Goal: Task Accomplishment & Management: Manage account settings

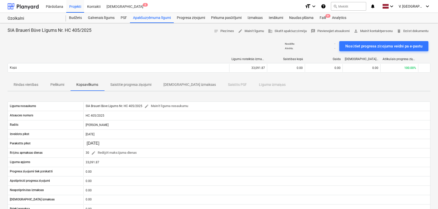
click at [131, 89] on button "Saistītie progresa ziņojumi" at bounding box center [130, 85] width 53 height 12
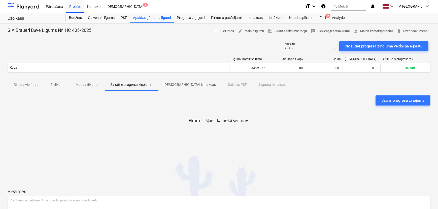
click at [95, 84] on p "Kopsavilkums" at bounding box center [87, 84] width 22 height 5
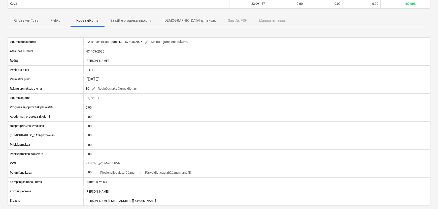
scroll to position [26, 0]
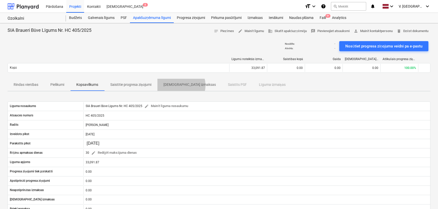
click at [181, 85] on p "[DEMOGRAPHIC_DATA] izmaksas" at bounding box center [189, 84] width 52 height 5
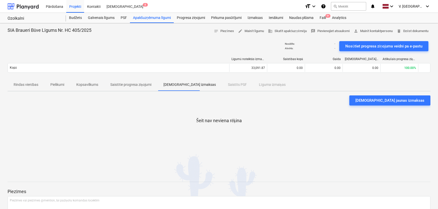
click at [32, 82] on p "Rindas vienības" at bounding box center [26, 84] width 25 height 5
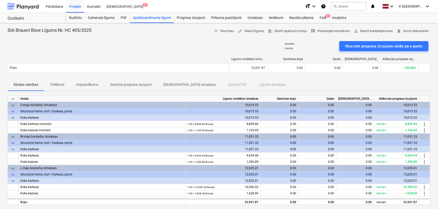
click at [60, 87] on span "Pielikumi" at bounding box center [57, 84] width 26 height 8
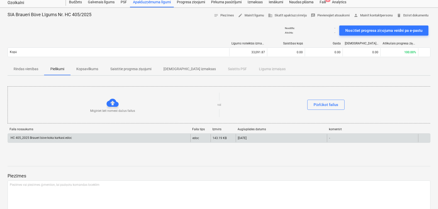
scroll to position [23, 0]
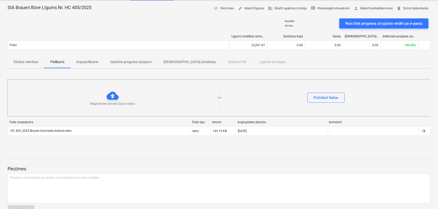
click at [95, 60] on p "Kopsavilkums" at bounding box center [87, 61] width 22 height 5
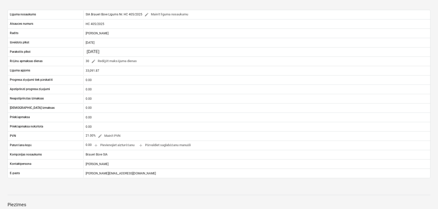
scroll to position [69, 0]
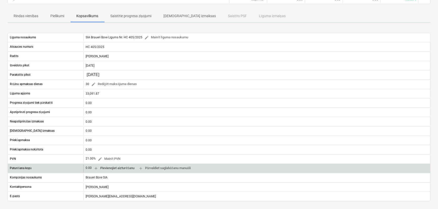
click at [127, 167] on span "add Pievienojiet aizturēšanu" at bounding box center [114, 168] width 41 height 6
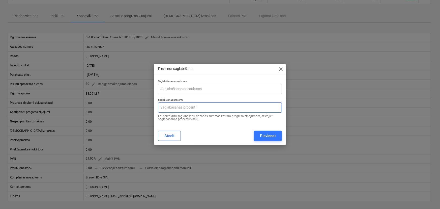
click at [181, 108] on input "text" at bounding box center [220, 107] width 124 height 10
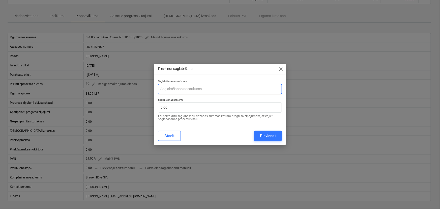
type input "5.00"
click at [207, 93] on input "text" at bounding box center [220, 89] width 124 height 10
paste input "3.2. Saistību izpildes nodrošinājums"
drag, startPoint x: 167, startPoint y: 89, endPoint x: 133, endPoint y: 88, distance: 34.0
click at [134, 88] on div "Pievienot saglabāšanu close Saglabāšanas nosaukums 3.2. Saistību izpildes nodro…" at bounding box center [220, 104] width 440 height 209
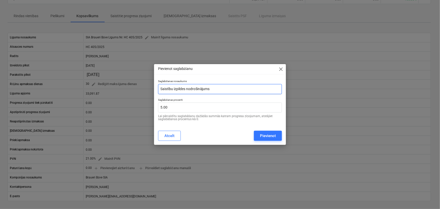
type input "Saistību izpildes nodrošinājums"
click at [234, 132] on div "Atcelt Pievienot" at bounding box center [220, 135] width 124 height 10
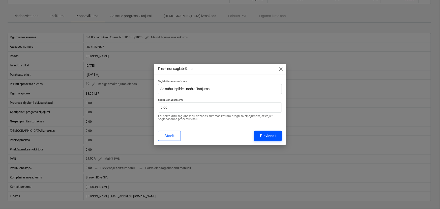
click at [263, 136] on div "Pievienot" at bounding box center [268, 135] width 16 height 7
click at [280, 68] on span "close" at bounding box center [281, 69] width 6 height 6
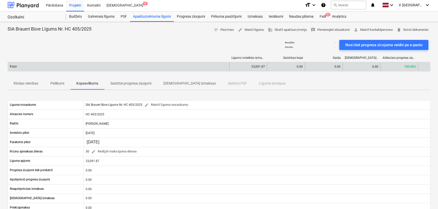
scroll to position [0, 0]
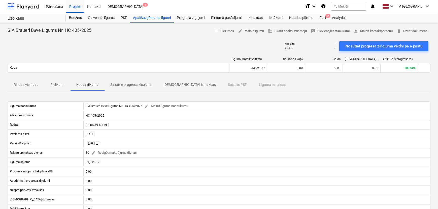
click at [253, 84] on div "Rindas vienības Pielikumi Kopsavilkums Saistītie progresa ziņojumi Saistītās iz…" at bounding box center [219, 85] width 423 height 12
click at [172, 85] on p "[DEMOGRAPHIC_DATA] izmaksas" at bounding box center [189, 84] width 52 height 5
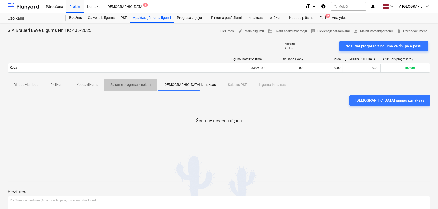
click at [133, 86] on p "Saistītie progresa ziņojumi" at bounding box center [130, 84] width 41 height 5
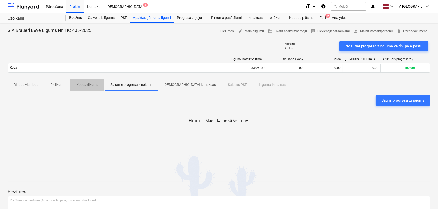
click at [92, 86] on p "Kopsavilkums" at bounding box center [87, 84] width 22 height 5
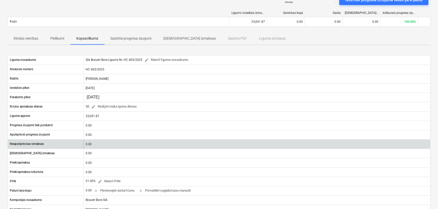
scroll to position [46, 0]
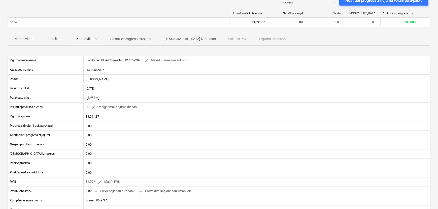
click at [29, 37] on p "Rindas vienības" at bounding box center [26, 38] width 25 height 5
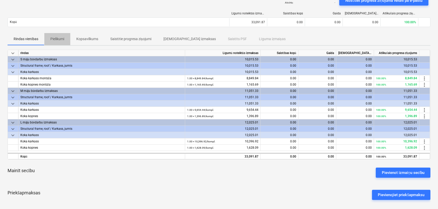
click at [50, 39] on p "Pielikumi" at bounding box center [57, 38] width 14 height 5
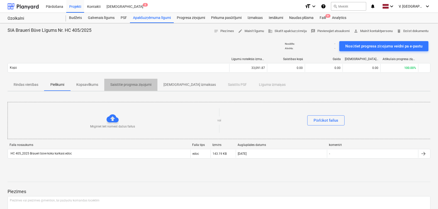
click at [128, 80] on button "Saistītie progresa ziņojumi" at bounding box center [130, 85] width 53 height 12
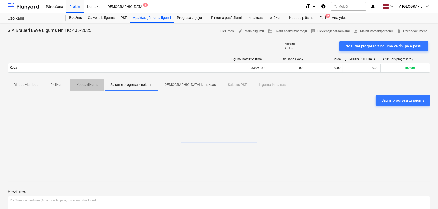
click at [95, 84] on p "Kopsavilkums" at bounding box center [87, 84] width 22 height 5
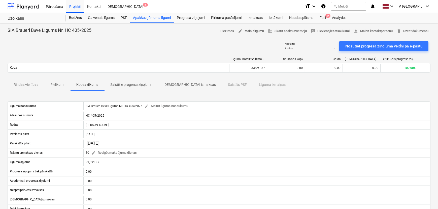
click at [244, 30] on span "edit Mainīt līgumu" at bounding box center [251, 31] width 26 height 6
click at [251, 31] on span "edit Mainīt līgumu" at bounding box center [251, 31] width 26 height 6
click at [252, 31] on span "edit Mainīt līgumu" at bounding box center [251, 31] width 26 height 6
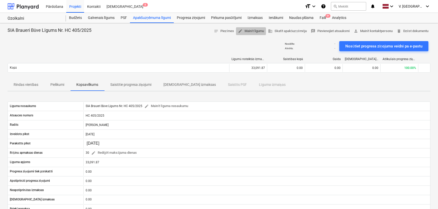
click at [252, 31] on span "edit Mainīt līgumu" at bounding box center [251, 31] width 26 height 6
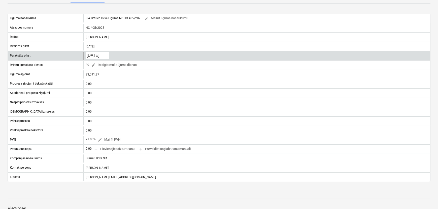
scroll to position [3, 0]
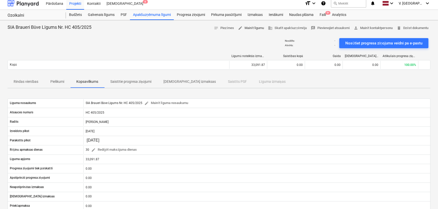
click at [244, 25] on span "edit Mainīt līgumu" at bounding box center [251, 28] width 26 height 6
click at [245, 25] on span "edit Mainīt līgumu" at bounding box center [251, 28] width 26 height 6
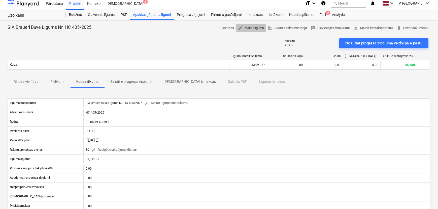
click at [245, 25] on span "edit Mainīt līgumu" at bounding box center [251, 28] width 26 height 6
click at [244, 24] on button "edit Mainīt līgumu" at bounding box center [251, 28] width 30 height 8
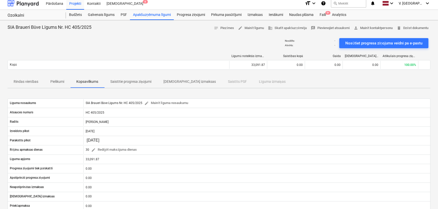
click at [243, 23] on div "SIA Braueri Būve Līgums Nr. HC 405/2025 notes Piezīmes edit Mainīt līgumu busin…" at bounding box center [219, 183] width 438 height 327
click at [245, 28] on span "edit Mainīt līgumu" at bounding box center [251, 28] width 26 height 6
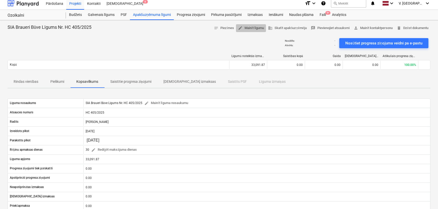
click at [244, 28] on span "edit Mainīt līgumu" at bounding box center [251, 28] width 26 height 6
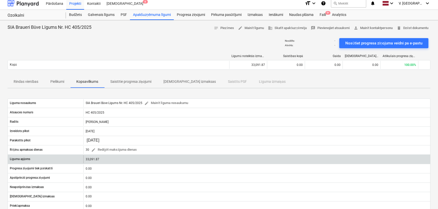
click at [96, 157] on div "33,091.87" at bounding box center [256, 159] width 347 height 8
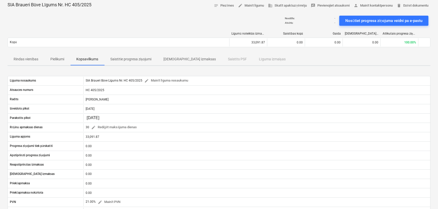
scroll to position [0, 0]
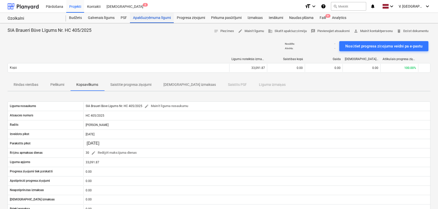
click at [152, 20] on div "Apakšuzņēmuma līgumi" at bounding box center [152, 18] width 44 height 10
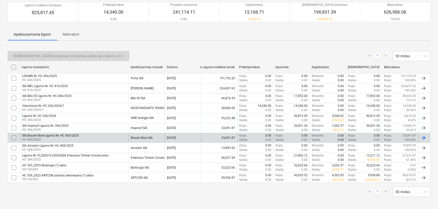
scroll to position [46, 0]
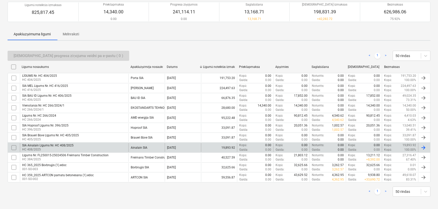
click at [65, 149] on p "HC 408/2025" at bounding box center [47, 149] width 51 height 4
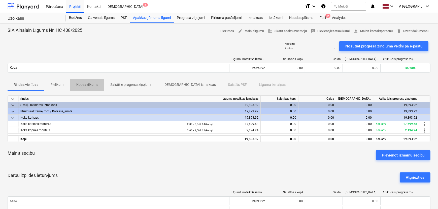
click at [86, 83] on p "Kopsavilkums" at bounding box center [87, 84] width 22 height 5
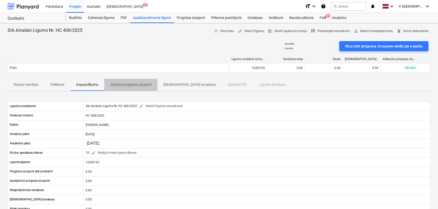
click at [133, 83] on p "Saistītie progresa ziņojumi" at bounding box center [130, 84] width 41 height 5
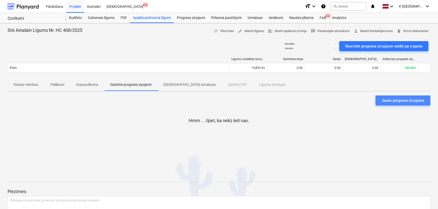
click at [401, 103] on div "Jauns progresa ziņojums" at bounding box center [403, 100] width 43 height 7
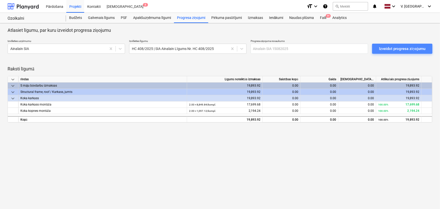
click at [387, 48] on div "Izveidot progresa ziņojumu" at bounding box center [402, 48] width 46 height 7
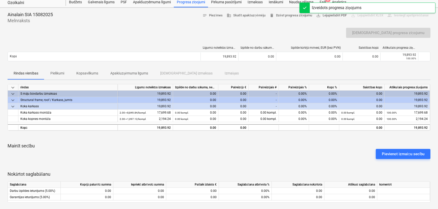
scroll to position [23, 0]
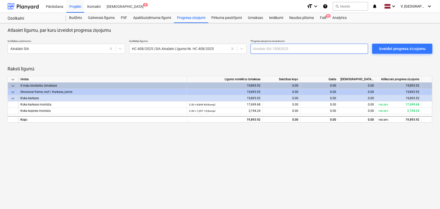
click at [301, 48] on input "text" at bounding box center [308, 49] width 117 height 10
click at [292, 47] on input "text" at bounding box center [308, 49] width 117 height 10
type input "Ainalain SIA Jūlija izpilde"
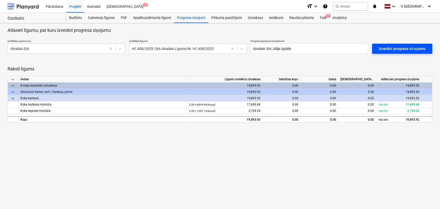
click at [398, 49] on div "Izveidot progresa ziņojumu" at bounding box center [402, 48] width 46 height 7
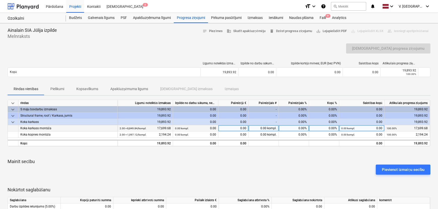
click at [237, 128] on div "0.00" at bounding box center [233, 128] width 30 height 6
type input "7794"
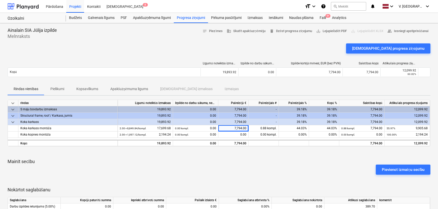
click at [254, 168] on div "Pievienot izmaiņu secību" at bounding box center [219, 169] width 427 height 14
click at [63, 88] on p "Pielikumi" at bounding box center [57, 88] width 14 height 5
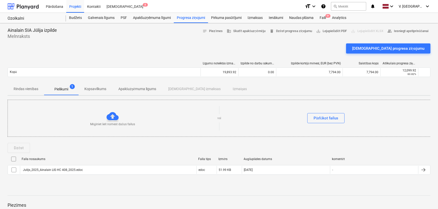
click at [91, 87] on p "Kopsavilkums" at bounding box center [95, 88] width 22 height 5
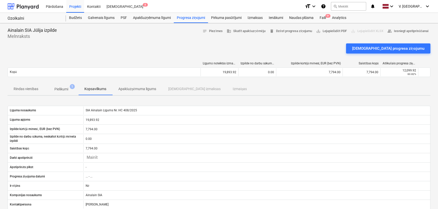
click at [142, 90] on p "Apakšuzņēmuma līgums" at bounding box center [137, 88] width 38 height 5
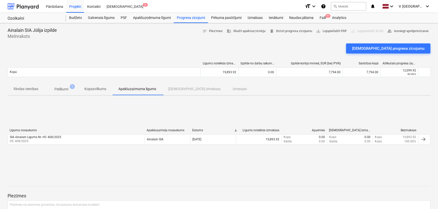
click at [70, 87] on span "Pielikumi 1" at bounding box center [61, 88] width 22 height 5
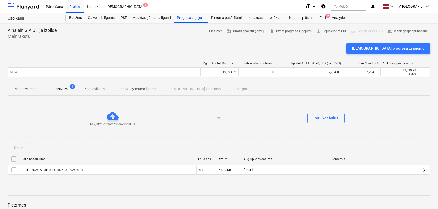
click at [199, 89] on div "Rindas vienības Pielikumi 1 Kopsavilkums Apakšuzņēmuma līgums Saistītās izmaksa…" at bounding box center [219, 89] width 423 height 12
click at [133, 90] on p "Apakšuzņēmuma līgums" at bounding box center [137, 88] width 38 height 5
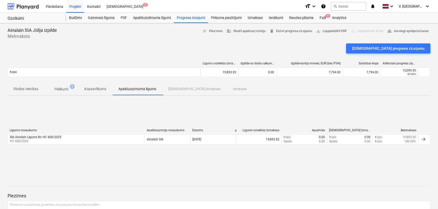
click at [98, 88] on p "Kopsavilkums" at bounding box center [95, 88] width 22 height 5
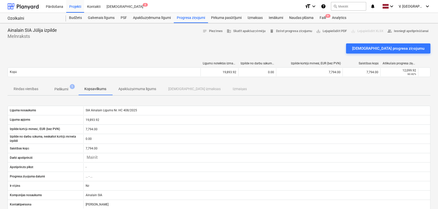
click at [68, 87] on p "Pielikumi" at bounding box center [61, 88] width 14 height 5
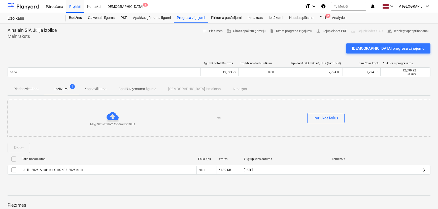
click at [28, 88] on p "Rindas vienības" at bounding box center [26, 88] width 25 height 5
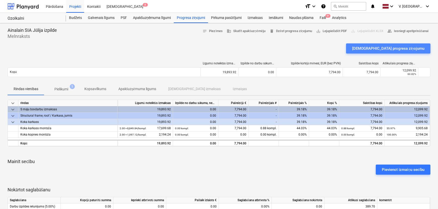
click at [409, 47] on div "[DEMOGRAPHIC_DATA] progresa ziņojumu" at bounding box center [388, 48] width 72 height 7
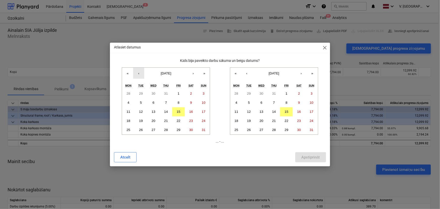
click at [138, 74] on button "‹" at bounding box center [138, 73] width 11 height 11
click at [144, 92] on button "1" at bounding box center [141, 93] width 13 height 9
click at [247, 74] on button "‹" at bounding box center [246, 73] width 11 height 11
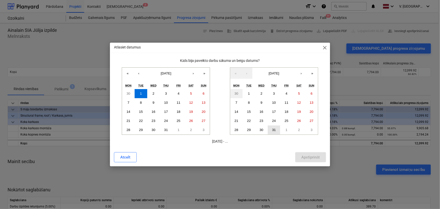
click at [273, 129] on abbr "31" at bounding box center [274, 130] width 4 height 4
click at [311, 156] on div "Apstiprināt" at bounding box center [310, 157] width 18 height 7
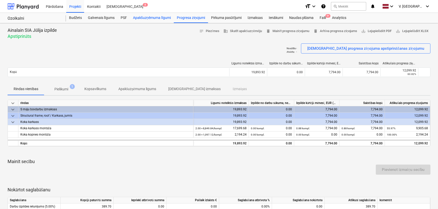
click at [143, 19] on div "Apakšuzņēmuma līgumi" at bounding box center [152, 18] width 44 height 10
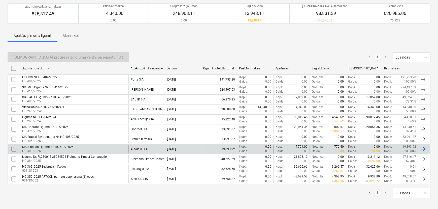
scroll to position [46, 0]
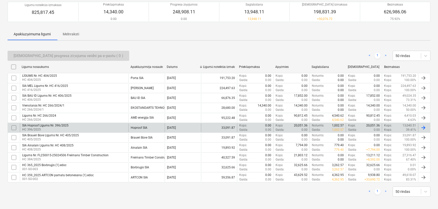
click at [86, 127] on div "SIA Hoproof Līgums Nr. 396/2025 HC 396/2025" at bounding box center [74, 127] width 109 height 9
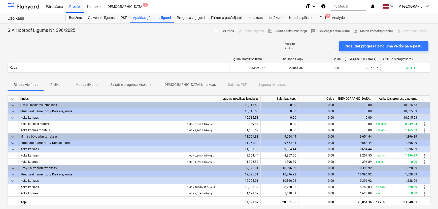
click at [114, 86] on p "Saistītie progresa ziņojumi" at bounding box center [130, 84] width 41 height 5
click at [139, 16] on div "Apakšuzņēmuma līgumi" at bounding box center [152, 18] width 44 height 10
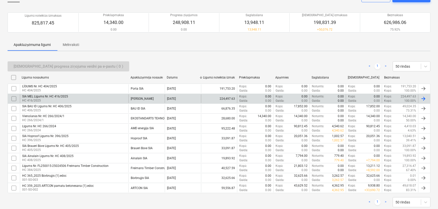
scroll to position [47, 0]
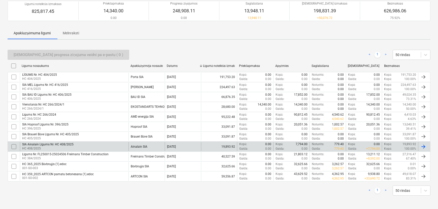
click at [90, 143] on div "SIA Ainalain Līgums Nr. HC 408/2025 HC 408/2025" at bounding box center [74, 146] width 109 height 9
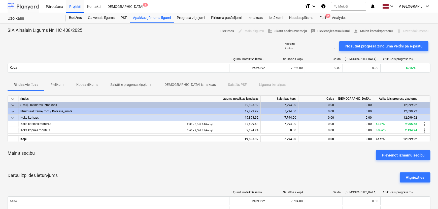
click at [30, 4] on div at bounding box center [23, 6] width 31 height 13
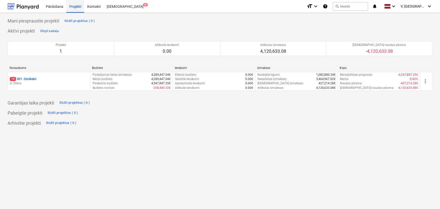
click at [82, 4] on div "Projekti" at bounding box center [75, 6] width 18 height 13
click at [31, 5] on div at bounding box center [23, 6] width 31 height 13
click at [46, 61] on div "Projekti 1 Atlikušie ienākumi 0.00 Atlikušās izmaksas 4,120,633.08 Atlikusī nau…" at bounding box center [220, 48] width 424 height 27
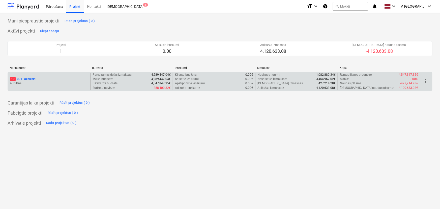
click at [58, 81] on p "A. Dilāns" at bounding box center [49, 83] width 78 height 4
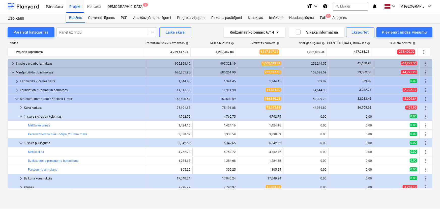
click at [153, 12] on div "Pārdošana Projekti Kontakti Iesūtne 8" at bounding box center [172, 6] width 259 height 13
click at [152, 18] on div "Apakšuzņēmuma līgumi" at bounding box center [152, 18] width 44 height 10
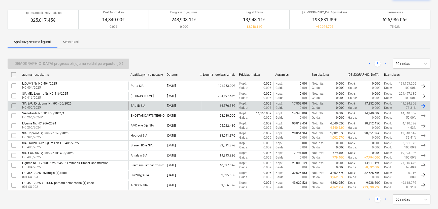
scroll to position [46, 0]
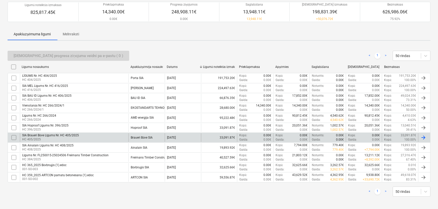
click at [79, 138] on div "SIA Braueri Būve Līgums Nr. HC 405/2025 HC 405/2025" at bounding box center [74, 137] width 109 height 9
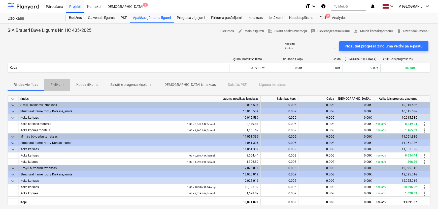
click at [55, 84] on p "Pielikumi" at bounding box center [57, 84] width 14 height 5
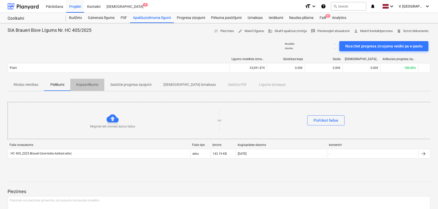
click at [91, 86] on p "Kopsavilkums" at bounding box center [87, 84] width 22 height 5
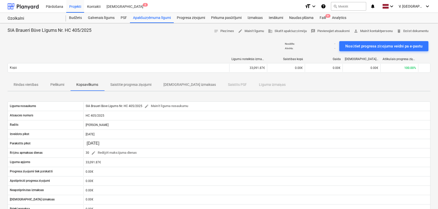
click at [148, 86] on p "Saistītie progresa ziņojumi" at bounding box center [130, 84] width 41 height 5
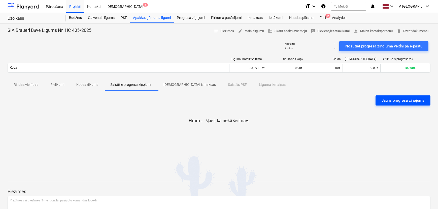
click at [399, 100] on div "Jauns progresa ziņojums" at bounding box center [403, 100] width 43 height 7
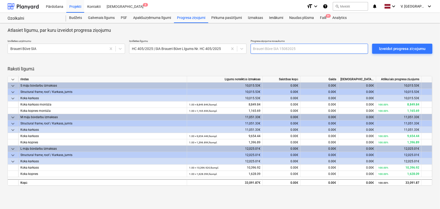
click at [265, 47] on input "text" at bounding box center [308, 49] width 117 height 10
type input "Braueri Būve SIA Jūlija izpilde"
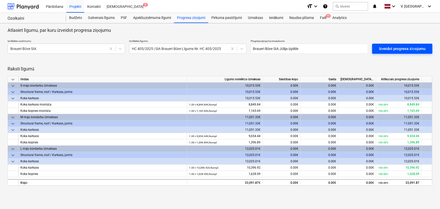
click at [407, 50] on div "Izveidot progresa ziņojumu" at bounding box center [402, 48] width 46 height 7
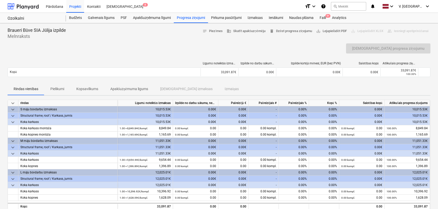
click at [60, 89] on p "Pielikumi" at bounding box center [57, 88] width 14 height 5
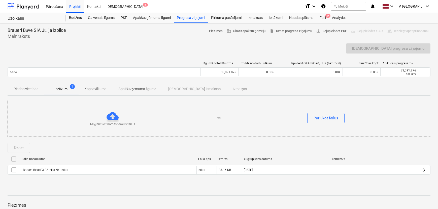
click at [27, 88] on p "Rindas vienības" at bounding box center [26, 88] width 25 height 5
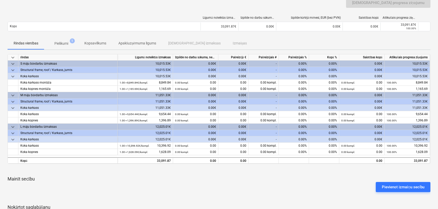
scroll to position [23, 0]
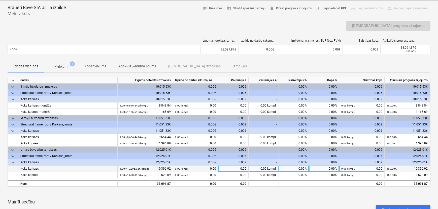
click at [234, 169] on div "0.00" at bounding box center [233, 168] width 30 height 6
type input "10396"
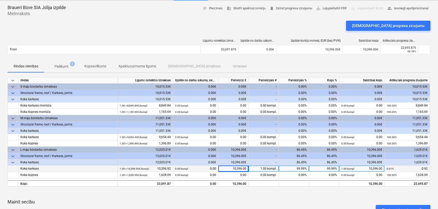
click at [238, 168] on div "10,396.00" at bounding box center [233, 168] width 30 height 6
click at [243, 168] on input "10396" at bounding box center [233, 168] width 30 height 6
click at [246, 168] on input "10396" at bounding box center [233, 168] width 30 height 6
type input "10396.92"
click at [280, 194] on div "keyboard_arrow_down rindas Līgumā noteiktās izmaksas Izpilde no darbu sākuma, n…" at bounding box center [219, 164] width 423 height 175
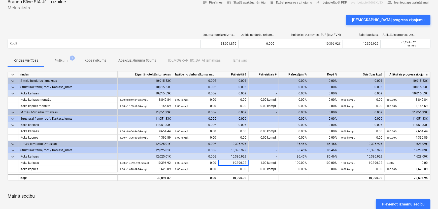
scroll to position [0, 0]
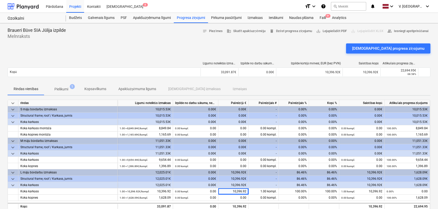
click at [71, 88] on span "Pielikumi 1" at bounding box center [61, 88] width 22 height 5
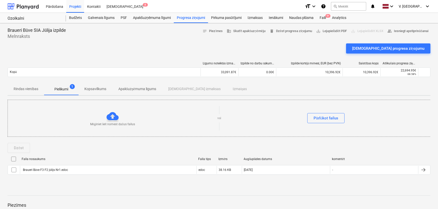
click at [91, 89] on p "Kopsavilkums" at bounding box center [95, 88] width 22 height 5
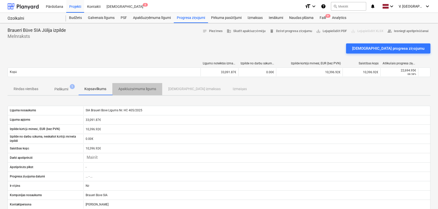
click at [140, 90] on p "Apakšuzņēmuma līgums" at bounding box center [137, 88] width 38 height 5
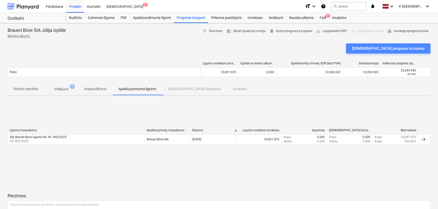
click at [415, 49] on div "[DEMOGRAPHIC_DATA] progresa ziņojumu" at bounding box center [388, 48] width 72 height 7
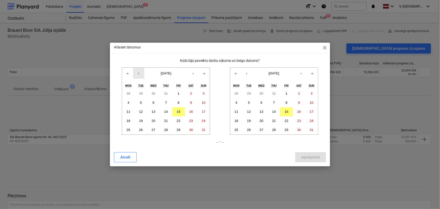
click at [136, 72] on button "‹" at bounding box center [138, 73] width 11 height 11
click at [141, 93] on abbr "1" at bounding box center [141, 93] width 2 height 4
click at [248, 74] on button "‹" at bounding box center [246, 73] width 11 height 11
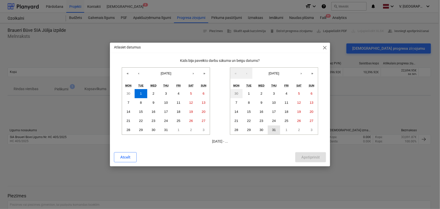
click at [277, 129] on button "31" at bounding box center [274, 129] width 13 height 9
click at [314, 156] on div "Apstiprināt" at bounding box center [310, 157] width 18 height 7
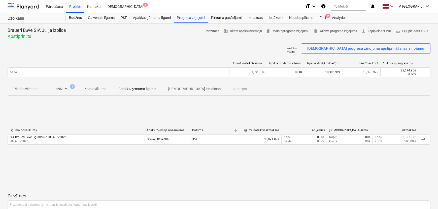
click at [62, 86] on p "Pielikumi" at bounding box center [61, 88] width 14 height 5
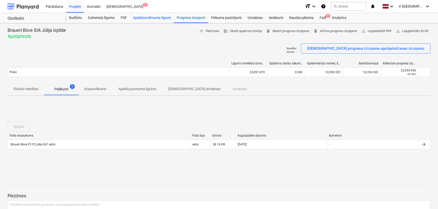
click at [161, 19] on div "Apakšuzņēmuma līgumi" at bounding box center [152, 18] width 44 height 10
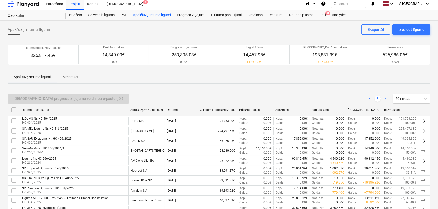
scroll to position [23, 0]
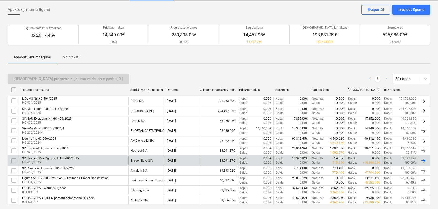
click at [102, 156] on div "SIA Braueri Būve Līgums Nr. HC 405/2025 HC 405/2025" at bounding box center [74, 160] width 109 height 9
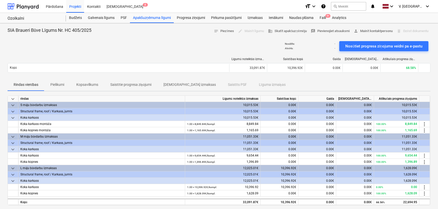
click at [65, 83] on span "Pielikumi" at bounding box center [57, 84] width 26 height 8
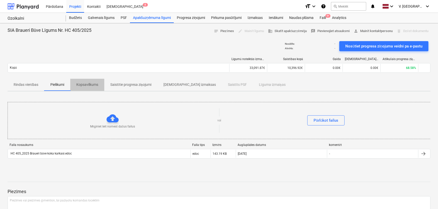
click at [84, 86] on p "Kopsavilkums" at bounding box center [87, 84] width 22 height 5
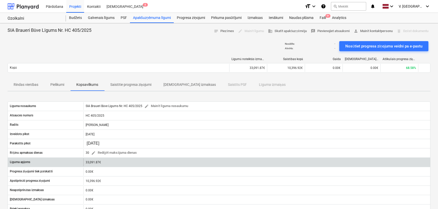
click at [123, 161] on div "33,091.87€" at bounding box center [256, 162] width 347 height 8
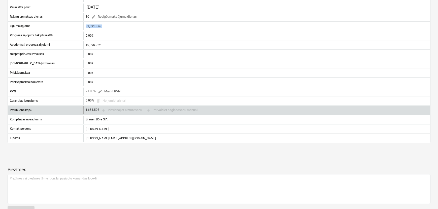
scroll to position [137, 0]
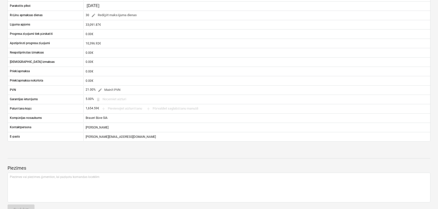
click at [143, 159] on div "Piezīmes Piezīmes vai piezīmes @mention, lai paziņotu komandas loceklim ﻿ Sagla…" at bounding box center [219, 184] width 423 height 67
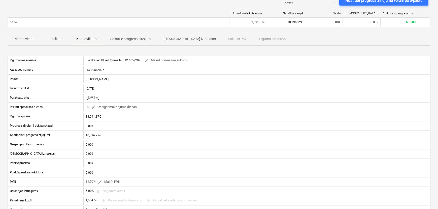
scroll to position [0, 0]
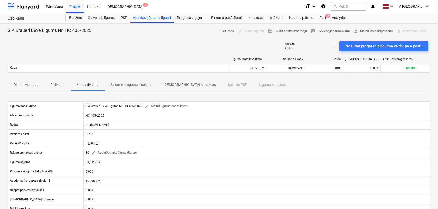
click at [62, 84] on p "Pielikumi" at bounding box center [57, 84] width 14 height 5
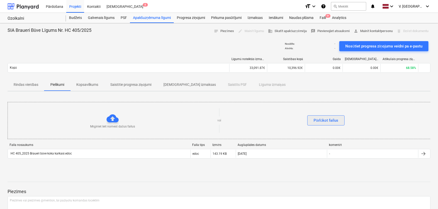
click at [329, 121] on div "Pārlūkot failus" at bounding box center [326, 120] width 25 height 7
click at [78, 85] on p "Kopsavilkums" at bounding box center [87, 84] width 22 height 5
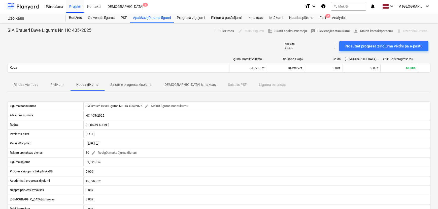
click at [53, 83] on p "Pielikumi" at bounding box center [57, 84] width 14 height 5
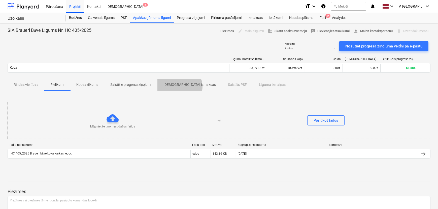
click at [180, 86] on p "[DEMOGRAPHIC_DATA] izmaksas" at bounding box center [189, 84] width 52 height 5
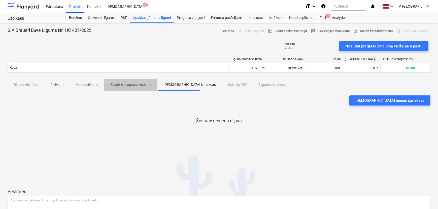
click at [134, 85] on p "Saistītie progresa ziņojumi" at bounding box center [130, 84] width 41 height 5
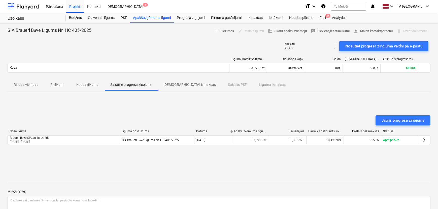
click at [83, 85] on p "Kopsavilkums" at bounding box center [87, 84] width 22 height 5
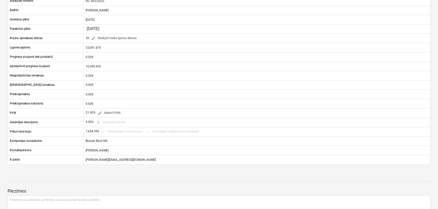
scroll to position [150, 0]
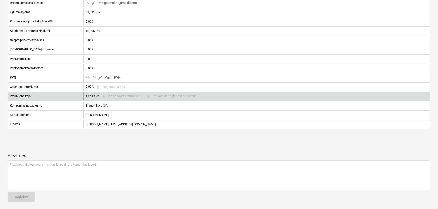
click at [117, 95] on div "1,654.59€ add Pievienojiet aizturēšanu add Pārvaldiet saglabāšanu manuāli" at bounding box center [143, 96] width 115 height 8
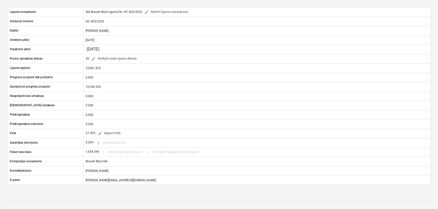
scroll to position [0, 0]
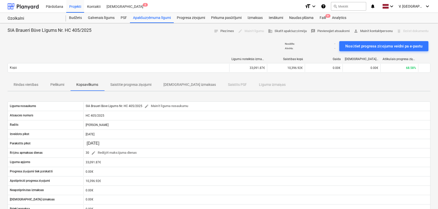
click at [32, 83] on p "Rindas vienības" at bounding box center [26, 84] width 25 height 5
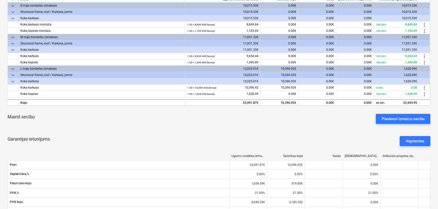
scroll to position [99, 0]
click at [390, 120] on div "Pievienot izmaiņu secību" at bounding box center [403, 119] width 43 height 7
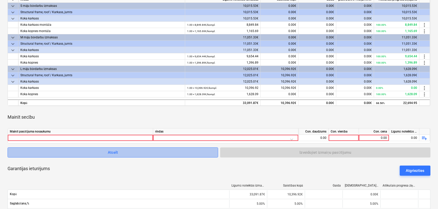
click at [173, 153] on span "Atcelt" at bounding box center [113, 152] width 198 height 7
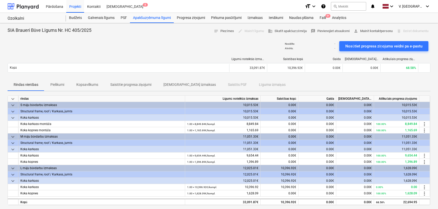
click at [246, 29] on div "edit Mainīt līgumu" at bounding box center [251, 31] width 30 height 8
click at [247, 29] on div "edit Mainīt līgumu" at bounding box center [251, 31] width 30 height 8
click at [246, 42] on div "Nosūtīts : - Atvērts : - Nosūtiet progresa ziņojuma veidni pa e-pastu" at bounding box center [219, 46] width 423 height 14
click at [167, 19] on div "Apakšuzņēmuma līgumi" at bounding box center [152, 18] width 44 height 10
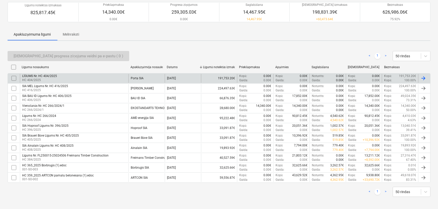
scroll to position [46, 0]
